Goal: Complete application form: Complete application form

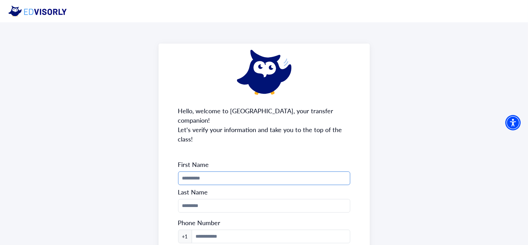
click at [215, 172] on input "Phone Number" at bounding box center [264, 179] width 172 height 14
type input "******"
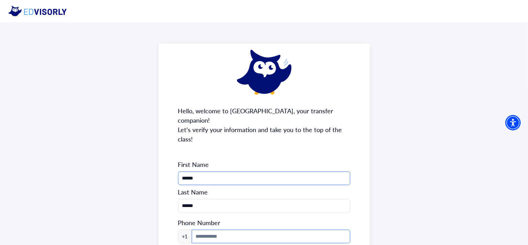
type input "**********"
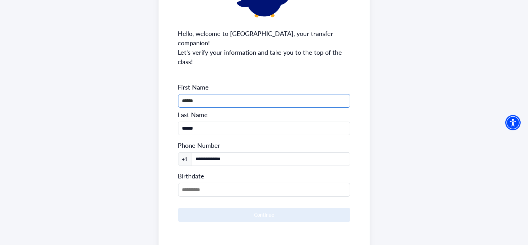
scroll to position [78, 0]
click at [223, 183] on input "MM/DD/YYYY" at bounding box center [264, 190] width 172 height 14
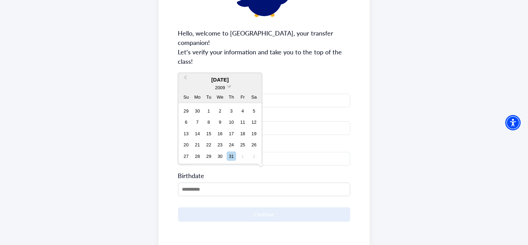
click at [229, 84] on span at bounding box center [229, 86] width 5 height 5
click at [223, 112] on div "2005" at bounding box center [219, 115] width 41 height 7
click at [235, 135] on div "15" at bounding box center [231, 133] width 9 height 9
type input "**********"
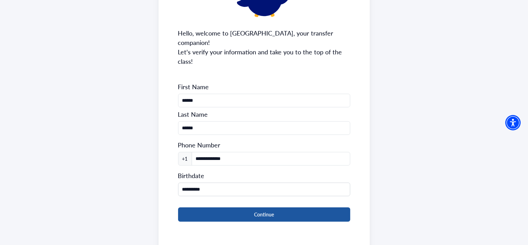
click at [242, 207] on button "Continue" at bounding box center [264, 214] width 172 height 14
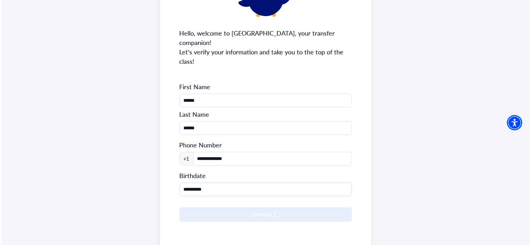
scroll to position [0, 0]
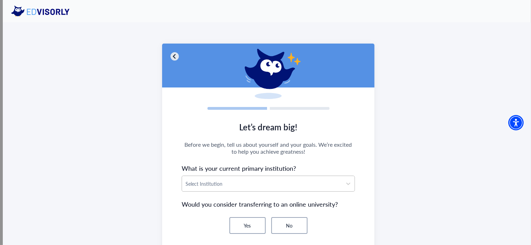
click at [237, 188] on section "Let’s dream big! Before we begin, tell us about yourself and your goals. We’re …" at bounding box center [268, 207] width 212 height 185
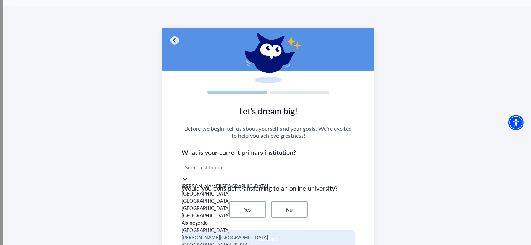
scroll to position [21, 0]
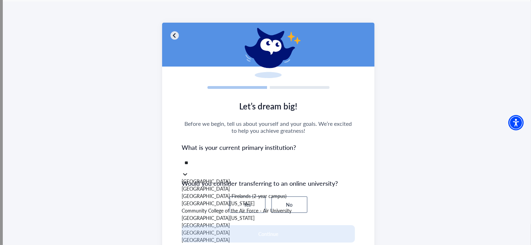
type input "***"
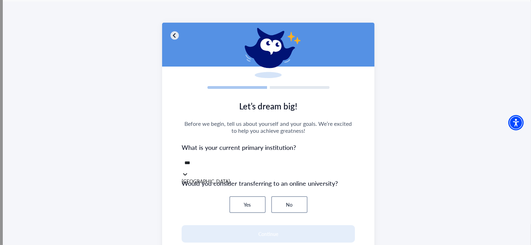
click at [199, 180] on div "[GEOGRAPHIC_DATA]" at bounding box center [268, 181] width 173 height 7
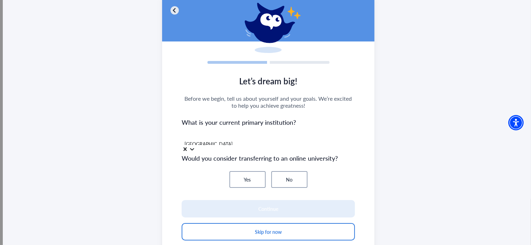
scroll to position [46, 0]
click at [298, 177] on button "No" at bounding box center [289, 179] width 36 height 17
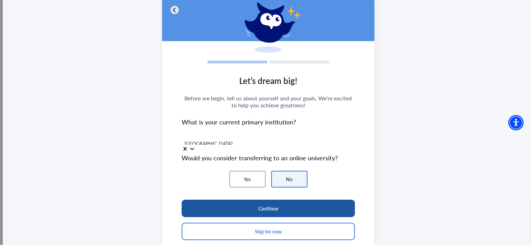
click at [274, 205] on button "Continue" at bounding box center [268, 208] width 173 height 17
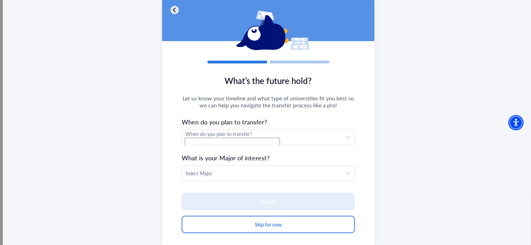
drag, startPoint x: 240, startPoint y: 138, endPoint x: 218, endPoint y: 147, distance: 24.2
click at [218, 147] on section "What’s the future hold? Let us know your timeline and what type of universities…" at bounding box center [268, 158] width 212 height 178
click at [215, 134] on div "When do you plan to transfer?" at bounding box center [268, 133] width 166 height 7
click at [216, 167] on div "Transfer [DATE]" at bounding box center [268, 163] width 173 height 7
click at [219, 176] on div at bounding box center [262, 173] width 153 height 9
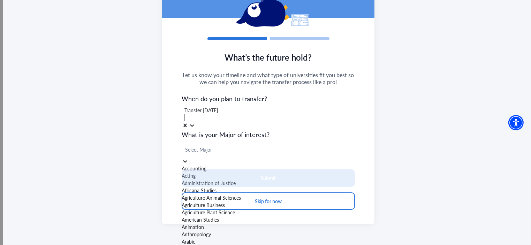
scroll to position [533, 0]
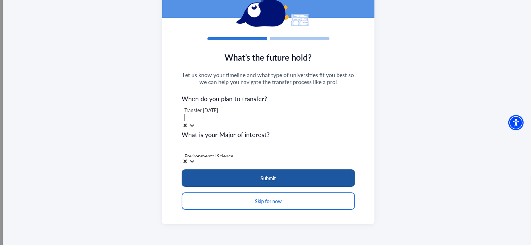
click at [228, 176] on button "Submit" at bounding box center [268, 177] width 173 height 17
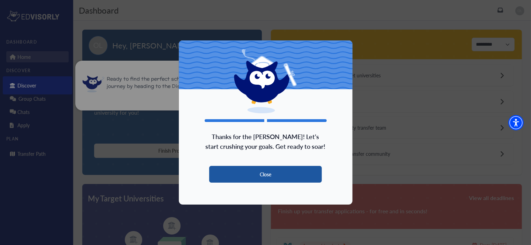
click at [244, 175] on button "Close" at bounding box center [265, 174] width 113 height 17
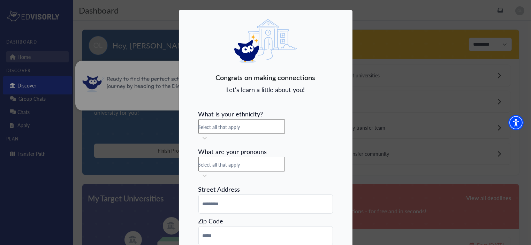
click at [240, 128] on span "Select all that apply" at bounding box center [219, 126] width 42 height 7
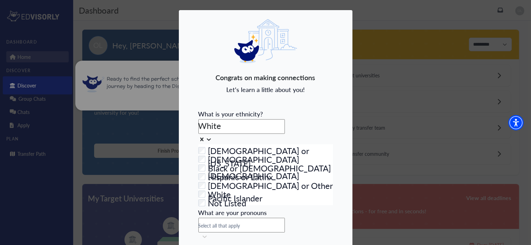
click at [297, 89] on span "Let's learn a little about you!" at bounding box center [265, 89] width 78 height 8
click at [211, 138] on icon at bounding box center [209, 139] width 4 height 2
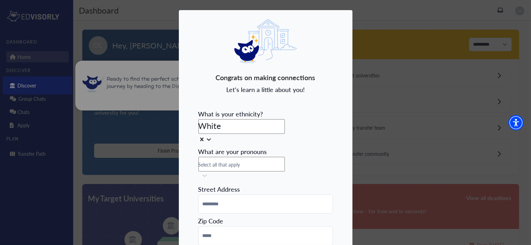
click at [283, 159] on div "Select all that apply" at bounding box center [265, 163] width 135 height 13
click at [211, 176] on icon at bounding box center [209, 177] width 4 height 2
click at [241, 195] on input at bounding box center [265, 204] width 135 height 19
type input "**********"
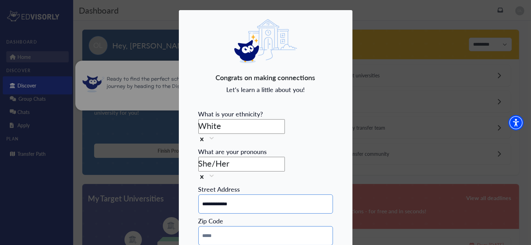
type input "*****"
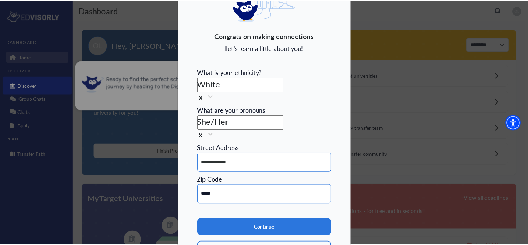
scroll to position [42, 0]
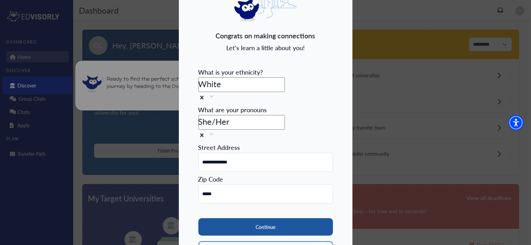
click at [284, 218] on button "Continue" at bounding box center [265, 226] width 135 height 17
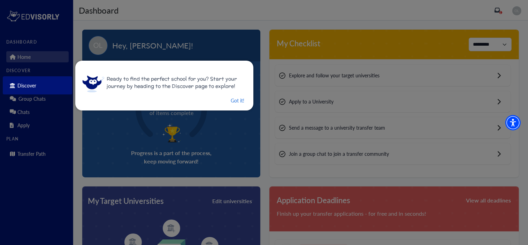
click at [232, 108] on div "Ready to find the perfect school for you? Start your journey by heading to the …" at bounding box center [164, 86] width 178 height 50
click at [237, 100] on button "Got it!" at bounding box center [237, 100] width 15 height 9
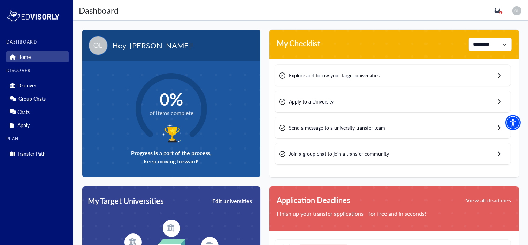
click at [328, 108] on div "Apply to a University" at bounding box center [393, 101] width 236 height 21
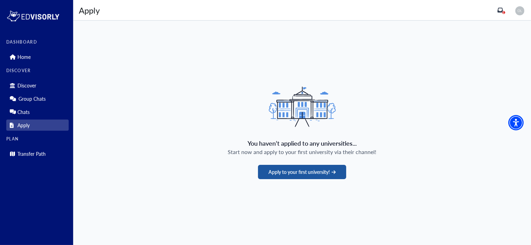
click at [273, 169] on button "Apply to your first university!" at bounding box center [302, 172] width 88 height 14
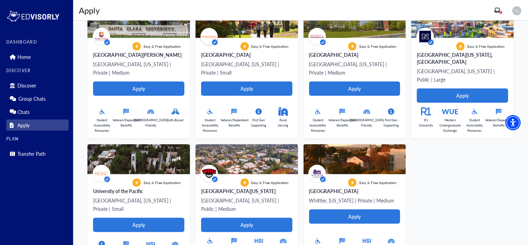
scroll to position [328, 0]
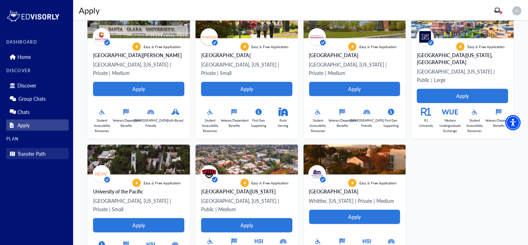
click at [47, 153] on link "Transfer Path" at bounding box center [37, 153] width 62 height 11
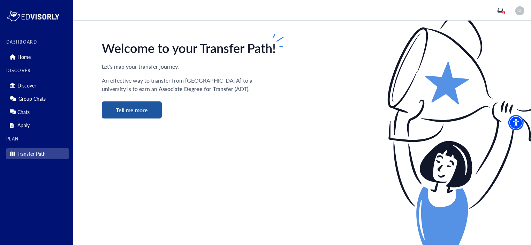
click at [136, 117] on button "Tell me more" at bounding box center [132, 109] width 60 height 17
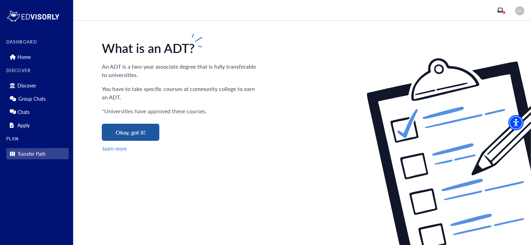
click at [134, 132] on button "Okay, got it!" at bounding box center [131, 132] width 58 height 17
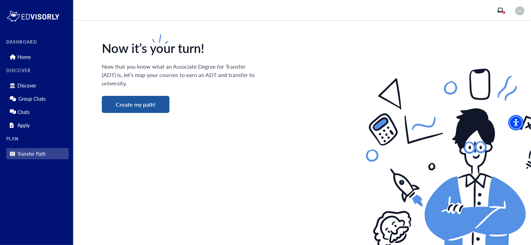
click at [150, 101] on button "Create my path!" at bounding box center [136, 104] width 68 height 17
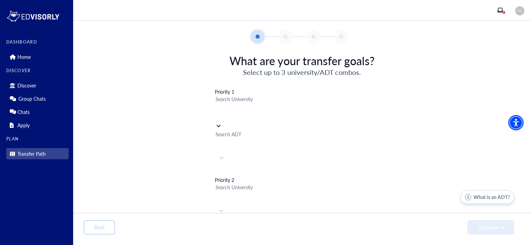
click at [218, 107] on div at bounding box center [217, 111] width 2 height 14
click at [218, 106] on div at bounding box center [217, 111] width 2 height 14
type input "*"
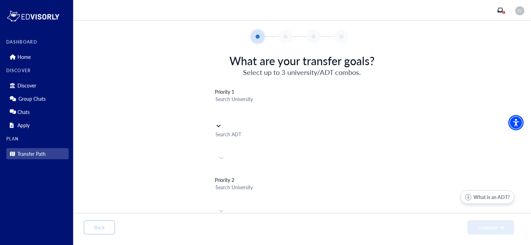
type input "*"
click at [28, 62] on link "Home" at bounding box center [37, 56] width 62 height 11
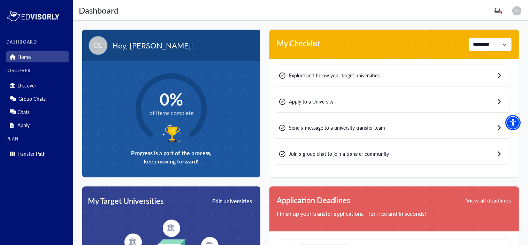
click at [327, 79] on div "Explore and follow your target universities" at bounding box center [393, 75] width 236 height 21
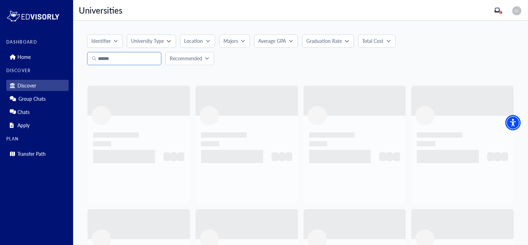
click at [121, 61] on input "Search" at bounding box center [124, 58] width 74 height 13
type input "******"
